Goal: Transaction & Acquisition: Register for event/course

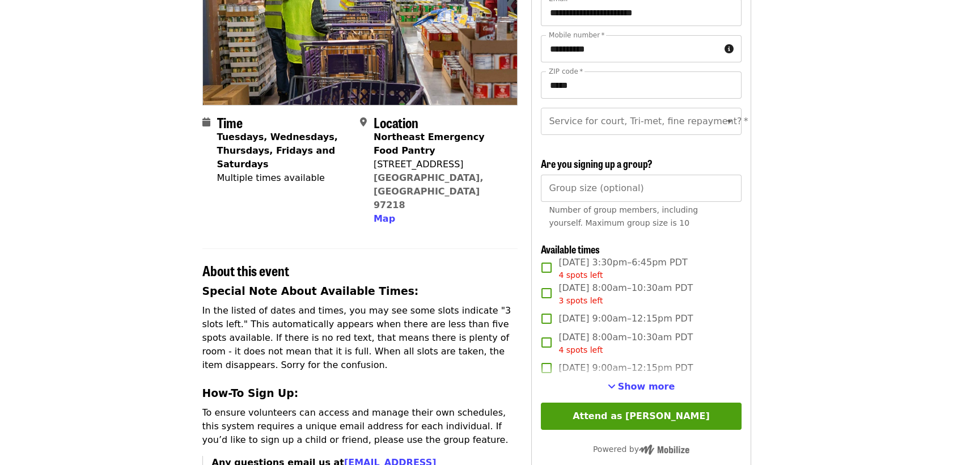
scroll to position [168, 0]
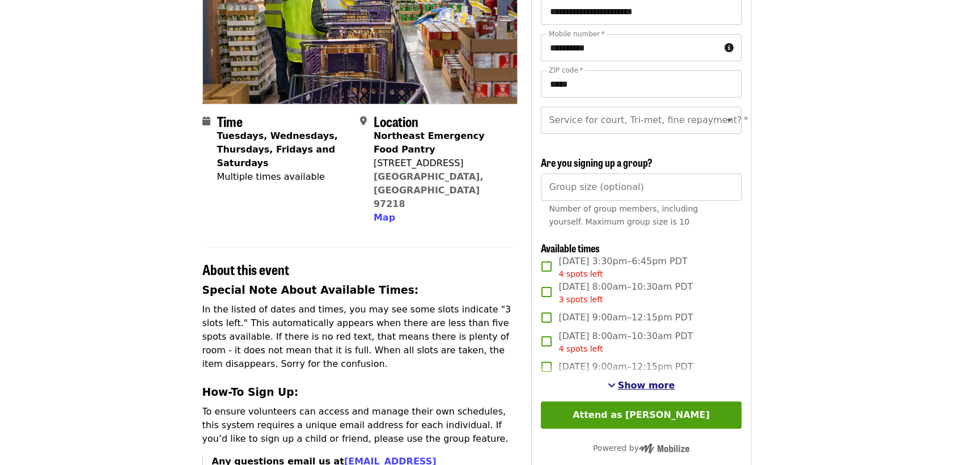
click at [649, 391] on span "Show more" at bounding box center [646, 385] width 57 height 11
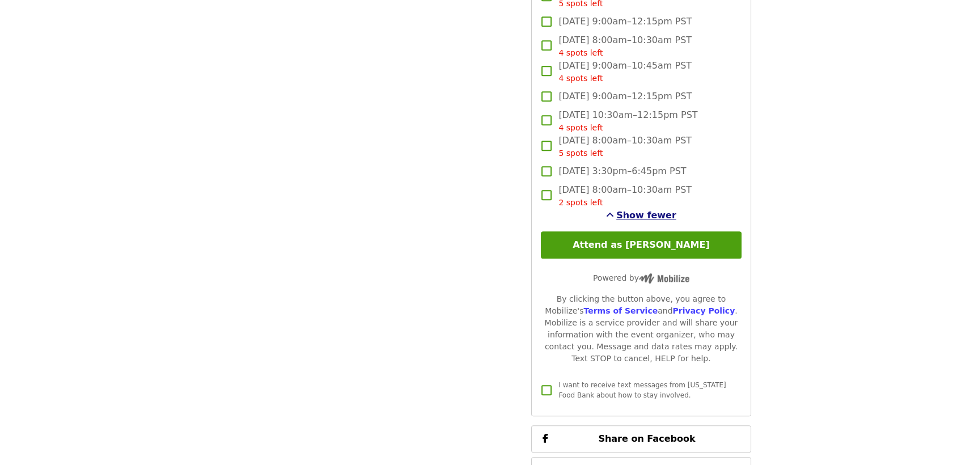
scroll to position [1973, 0]
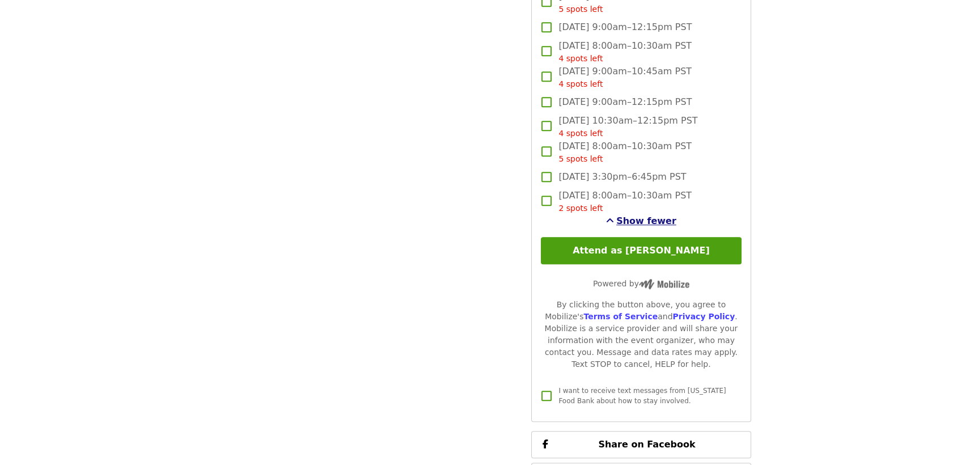
click at [651, 226] on span "Show fewer" at bounding box center [647, 221] width 60 height 11
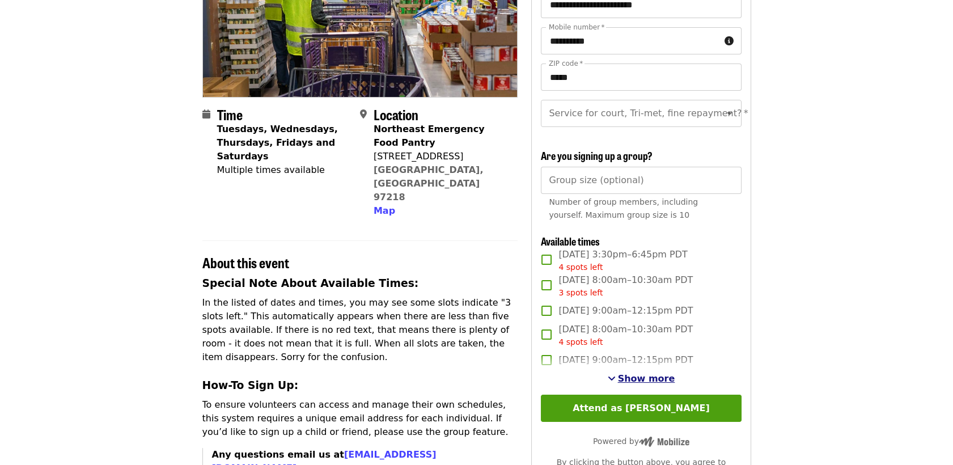
scroll to position [176, 0]
click at [630, 383] on span "Show more" at bounding box center [646, 378] width 57 height 11
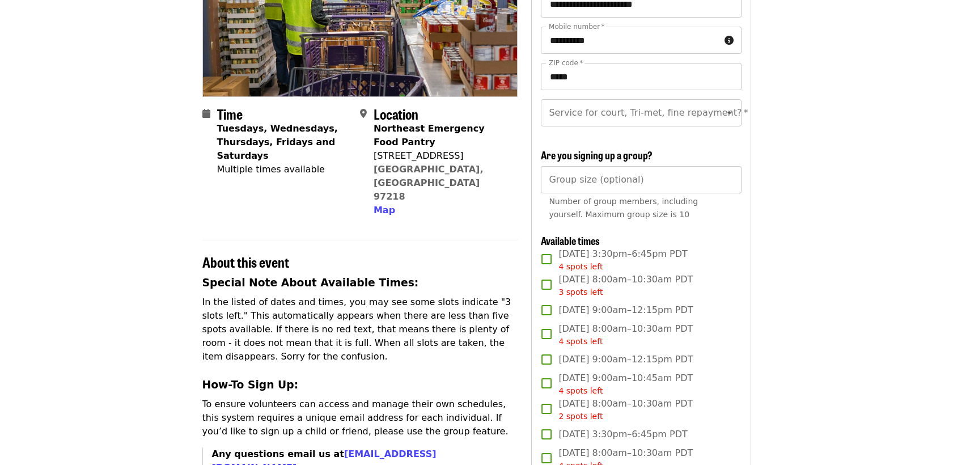
click at [738, 226] on div "Group size (optional) Group size (optional) Number of group members, including …" at bounding box center [641, 196] width 200 height 60
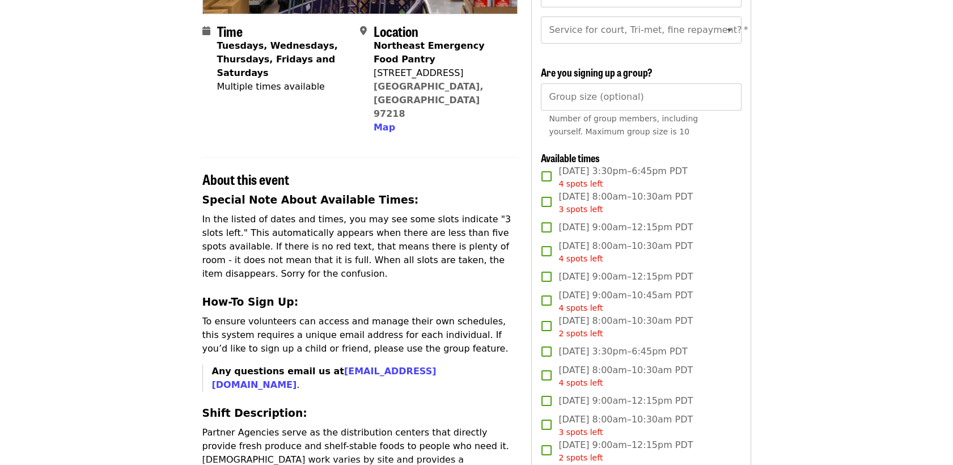
scroll to position [258, 0]
drag, startPoint x: 837, startPoint y: 280, endPoint x: 815, endPoint y: 330, distance: 53.8
drag, startPoint x: 815, startPoint y: 330, endPoint x: 809, endPoint y: 371, distance: 41.8
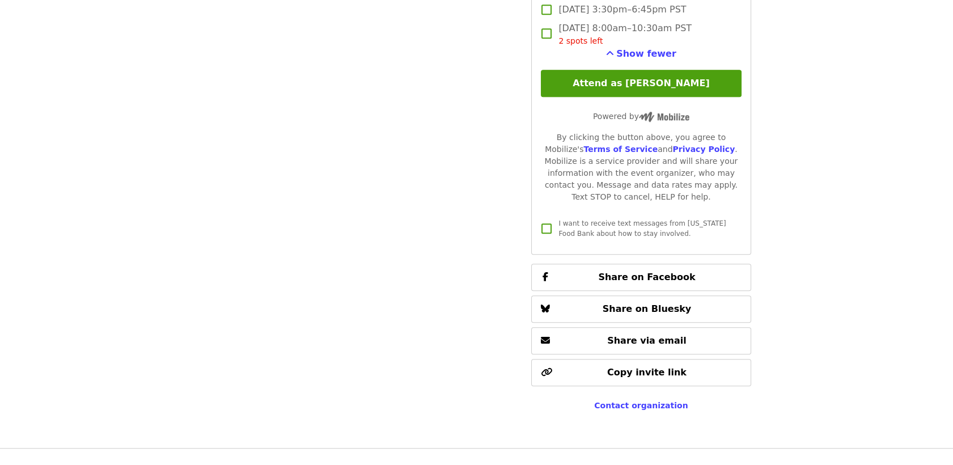
scroll to position [2139, 0]
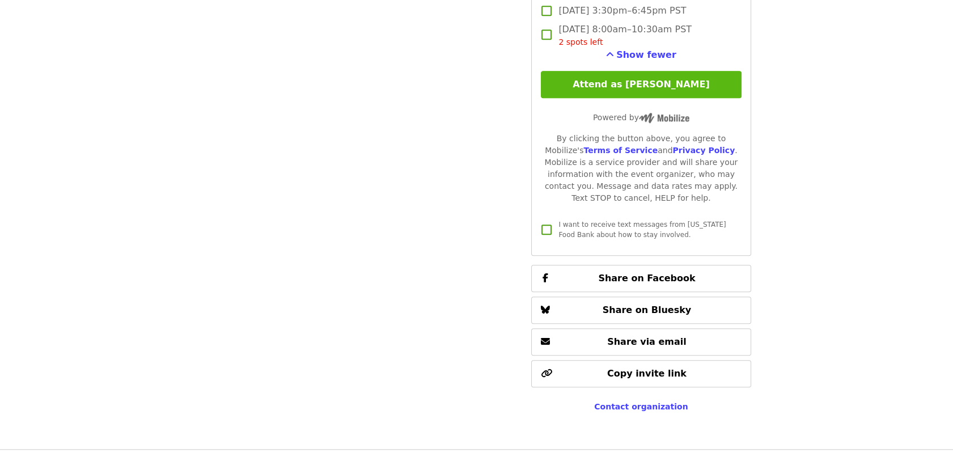
click at [684, 96] on button "Attend as [PERSON_NAME]" at bounding box center [641, 84] width 200 height 27
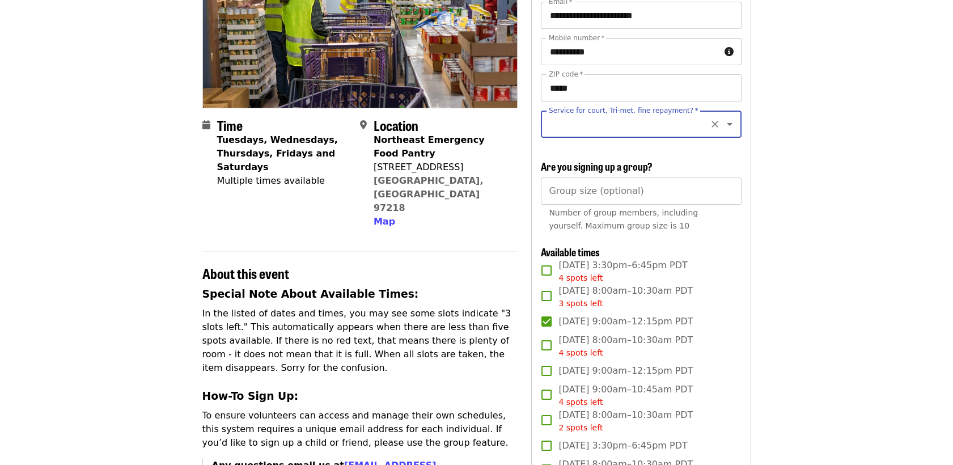
scroll to position [162, 0]
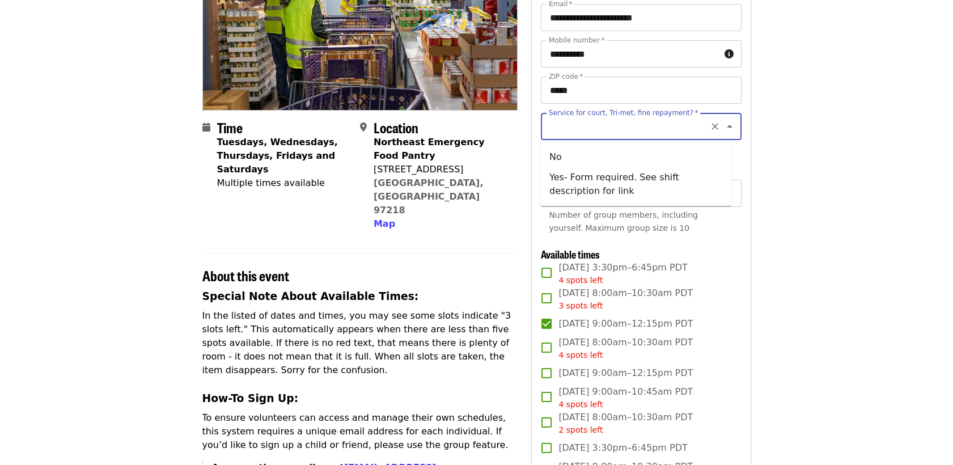
click at [635, 129] on input "Service for court, Tri-met, fine repayment?   *" at bounding box center [627, 127] width 154 height 22
click at [686, 157] on li "No" at bounding box center [636, 157] width 191 height 20
type input "**"
click at [678, 200] on input "Group size (optional)" at bounding box center [641, 193] width 200 height 27
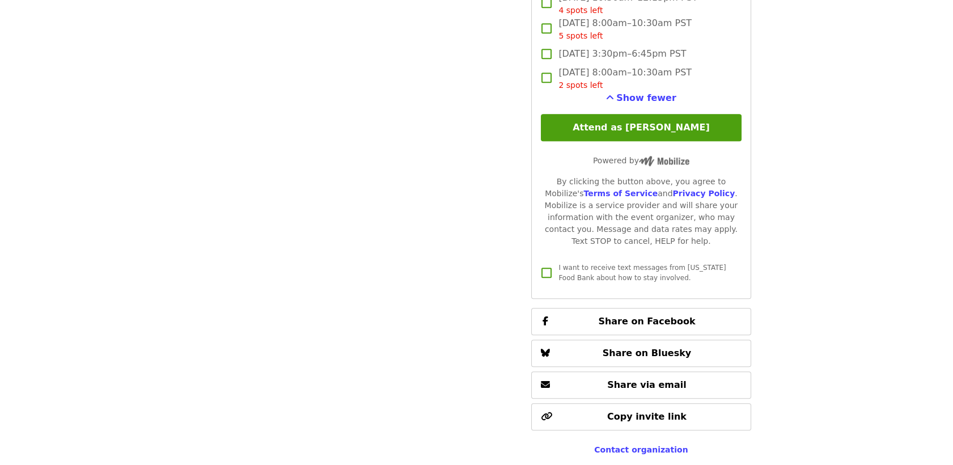
scroll to position [2095, 0]
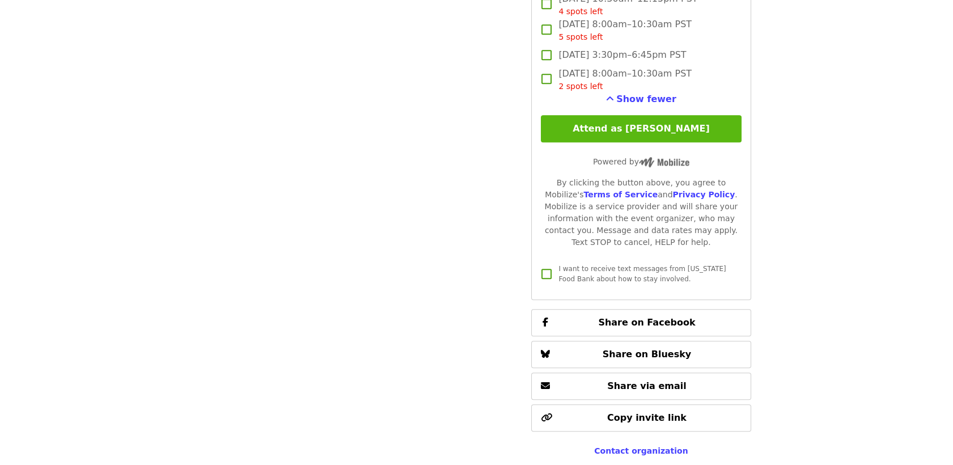
click at [651, 138] on button "Attend as [PERSON_NAME]" at bounding box center [641, 128] width 200 height 27
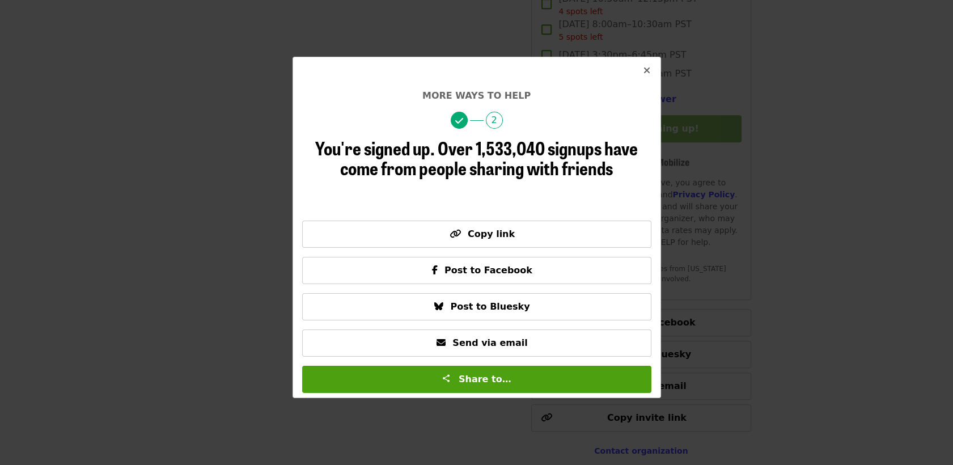
click at [647, 70] on icon "times icon" at bounding box center [647, 70] width 7 height 11
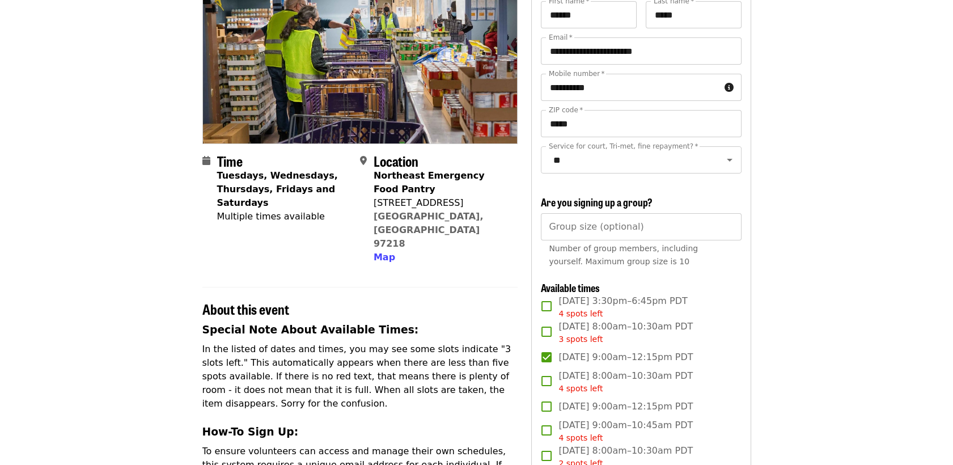
scroll to position [130, 0]
